Goal: Task Accomplishment & Management: Use online tool/utility

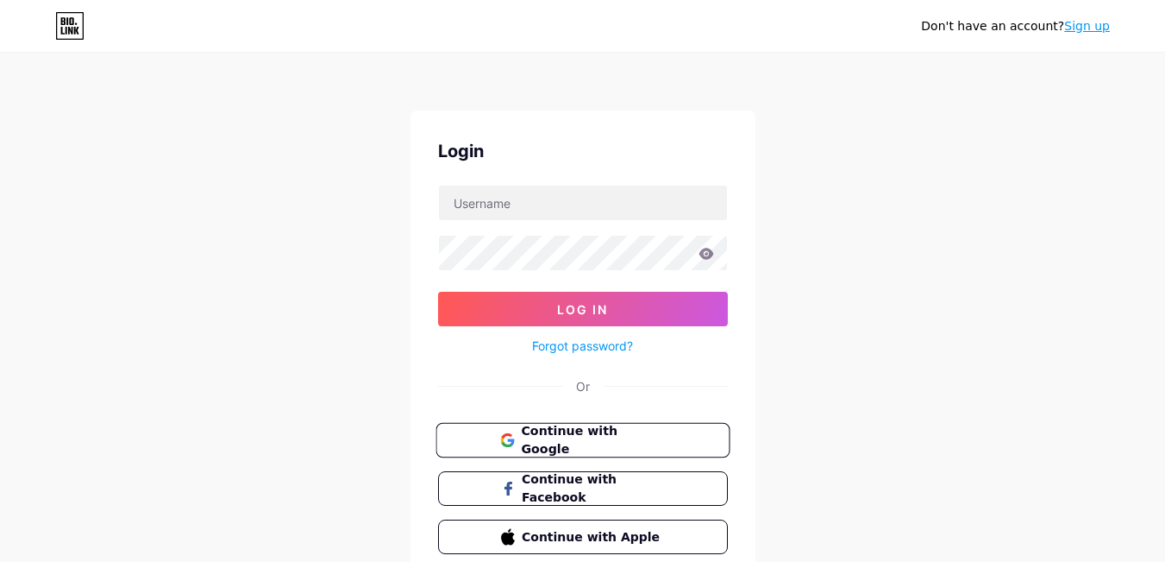
click at [562, 431] on span "Continue with Google" at bounding box center [593, 440] width 144 height 37
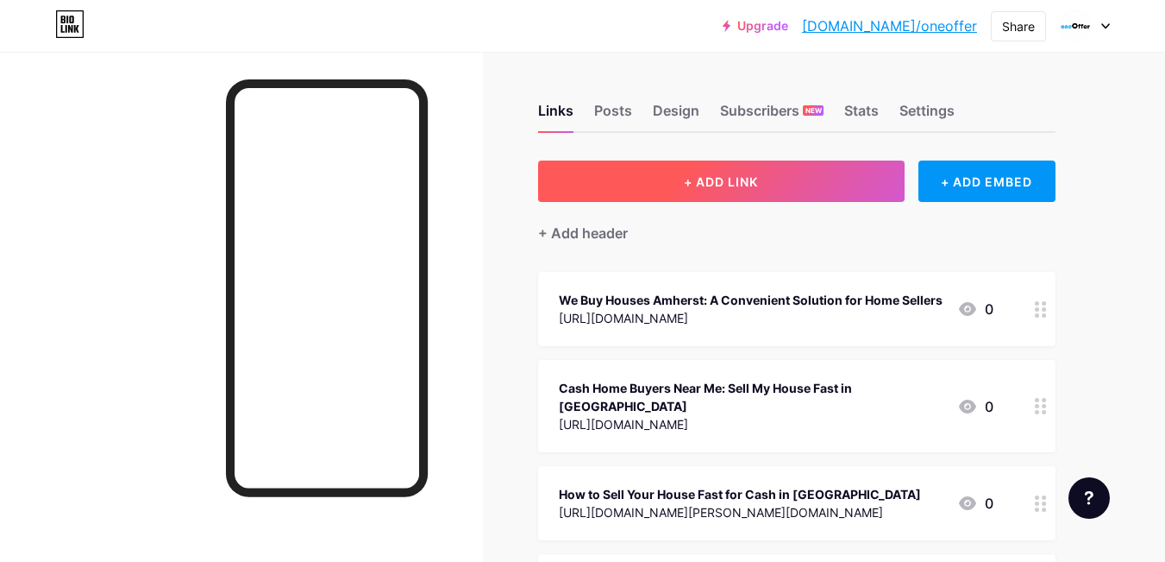
click at [672, 189] on button "+ ADD LINK" at bounding box center [721, 180] width 367 height 41
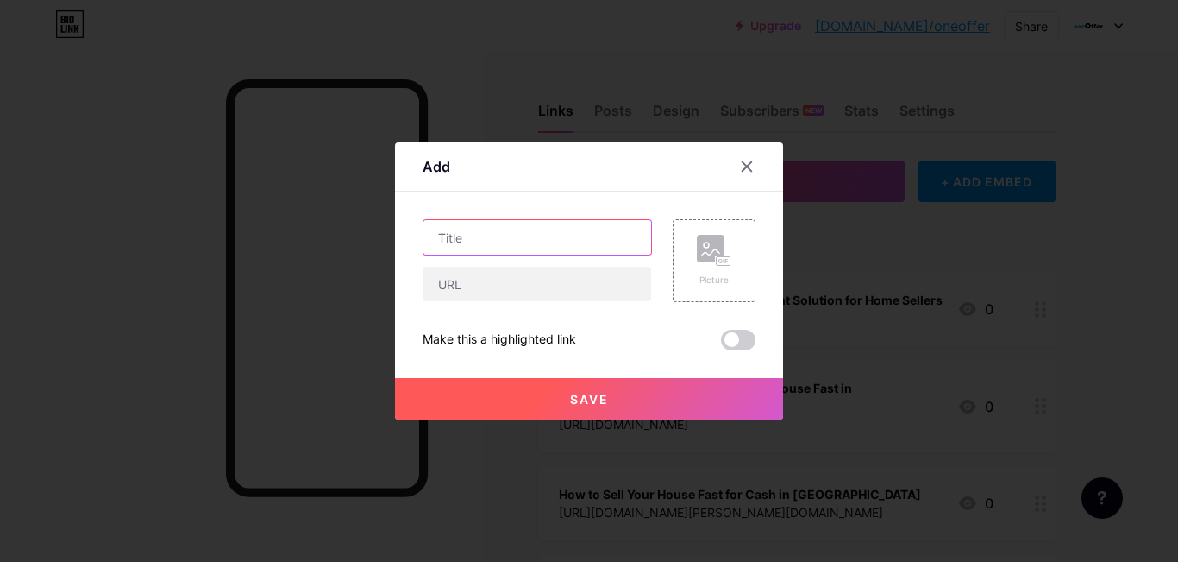
click at [501, 242] on input "text" at bounding box center [538, 237] width 228 height 35
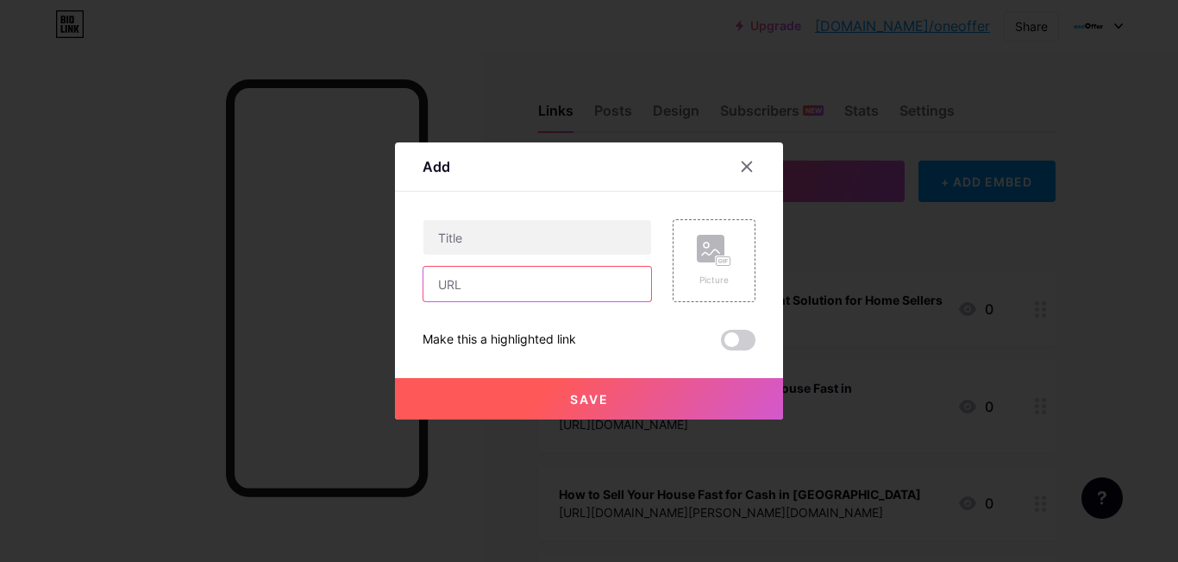
click at [479, 275] on input "text" at bounding box center [538, 284] width 228 height 35
paste input "[URL][DOMAIN_NAME]"
type input "[URL][DOMAIN_NAME]"
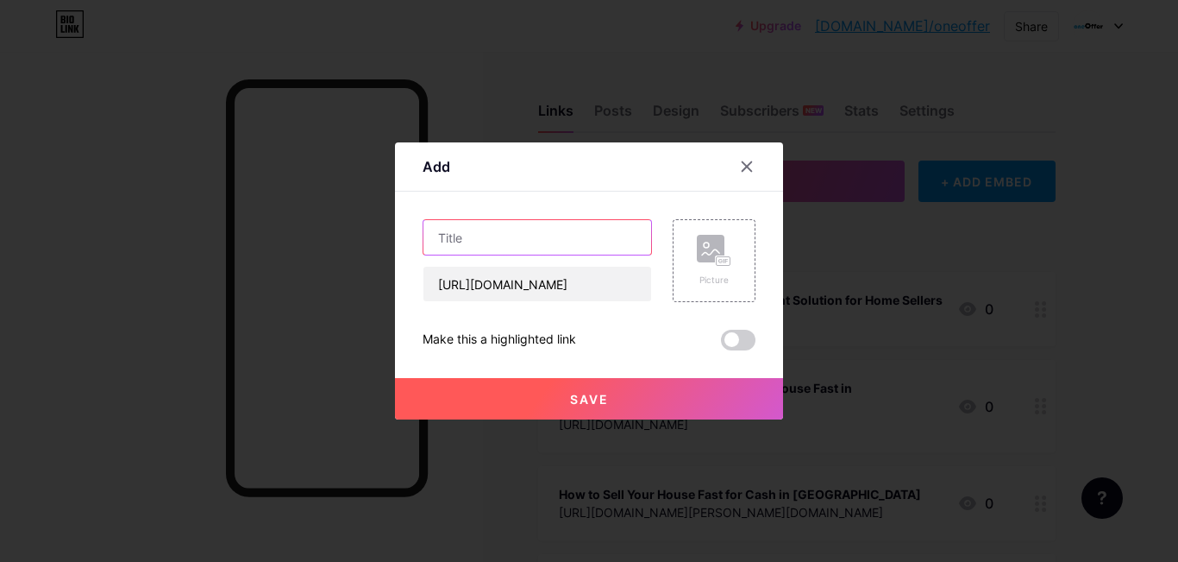
click at [467, 242] on input "text" at bounding box center [538, 237] width 228 height 35
paste input "Cheektowaga Homeowners: Here’s How to Sell for Cash Fast"
type input "Cheektowaga Homeowners: Here’s How to Sell for Cash Fast"
click at [593, 405] on span "Save" at bounding box center [589, 399] width 39 height 15
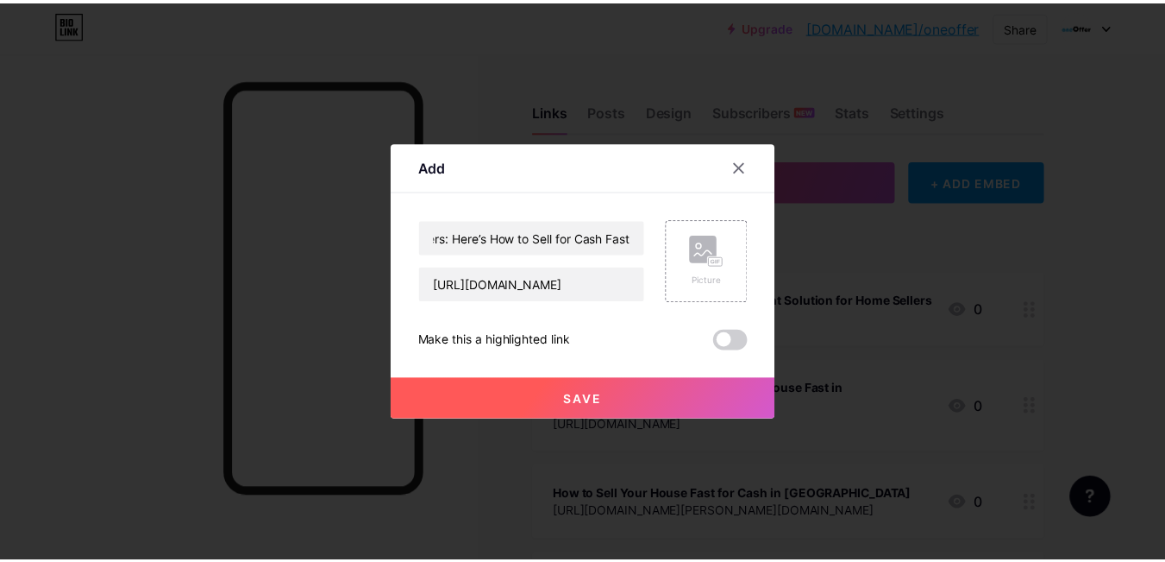
scroll to position [0, 0]
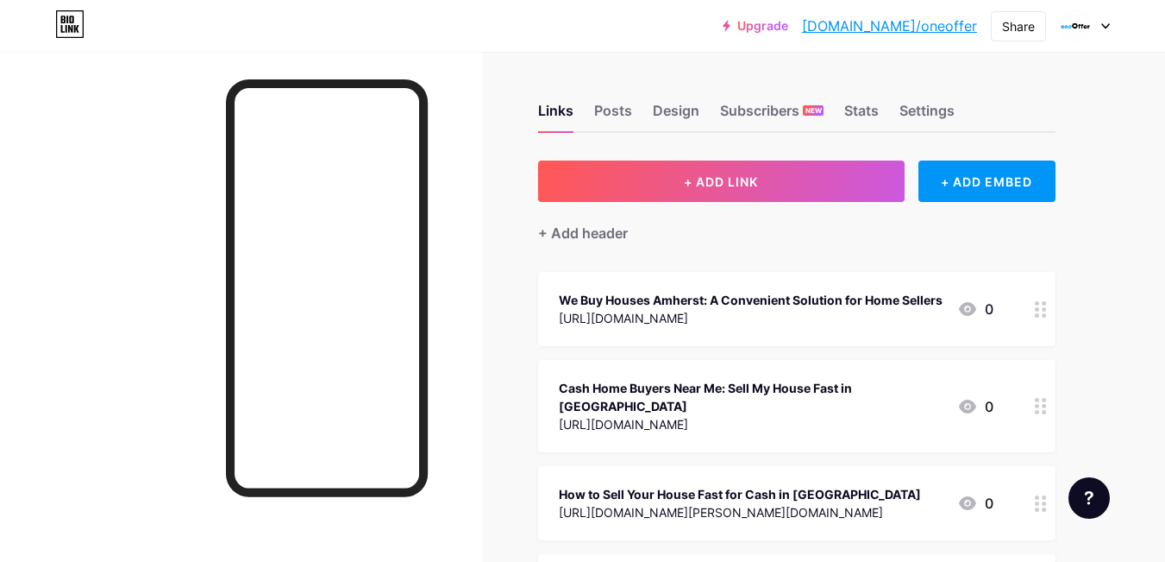
click at [925, 31] on link "[DOMAIN_NAME]/oneoffer" at bounding box center [889, 26] width 175 height 21
click at [1012, 28] on div "Share" at bounding box center [1018, 26] width 33 height 18
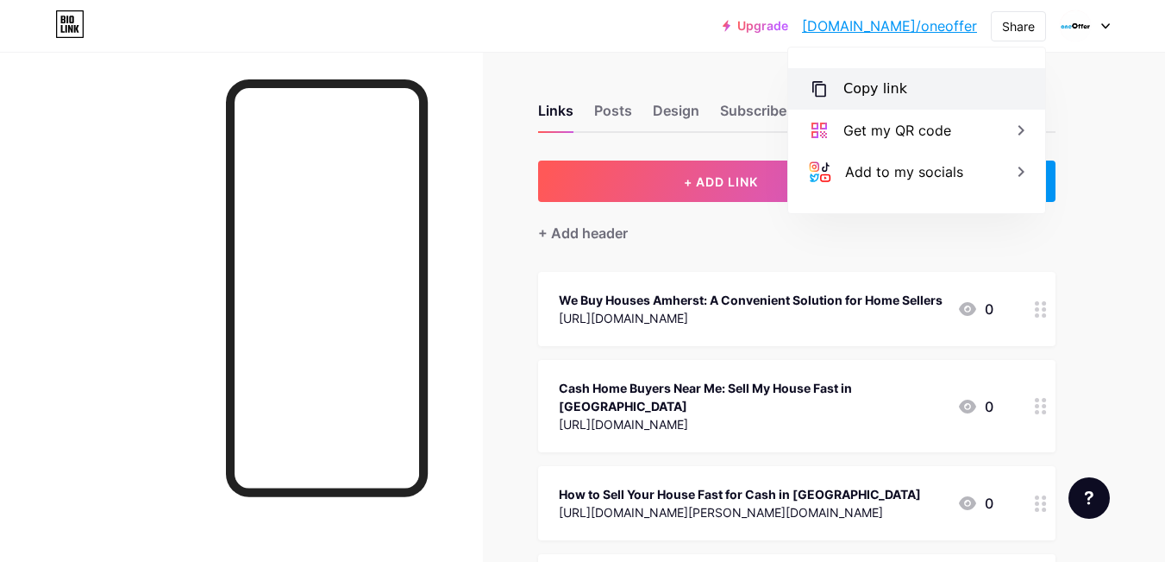
click at [894, 86] on div "Copy link" at bounding box center [876, 88] width 64 height 21
